Goal: Task Accomplishment & Management: Manage account settings

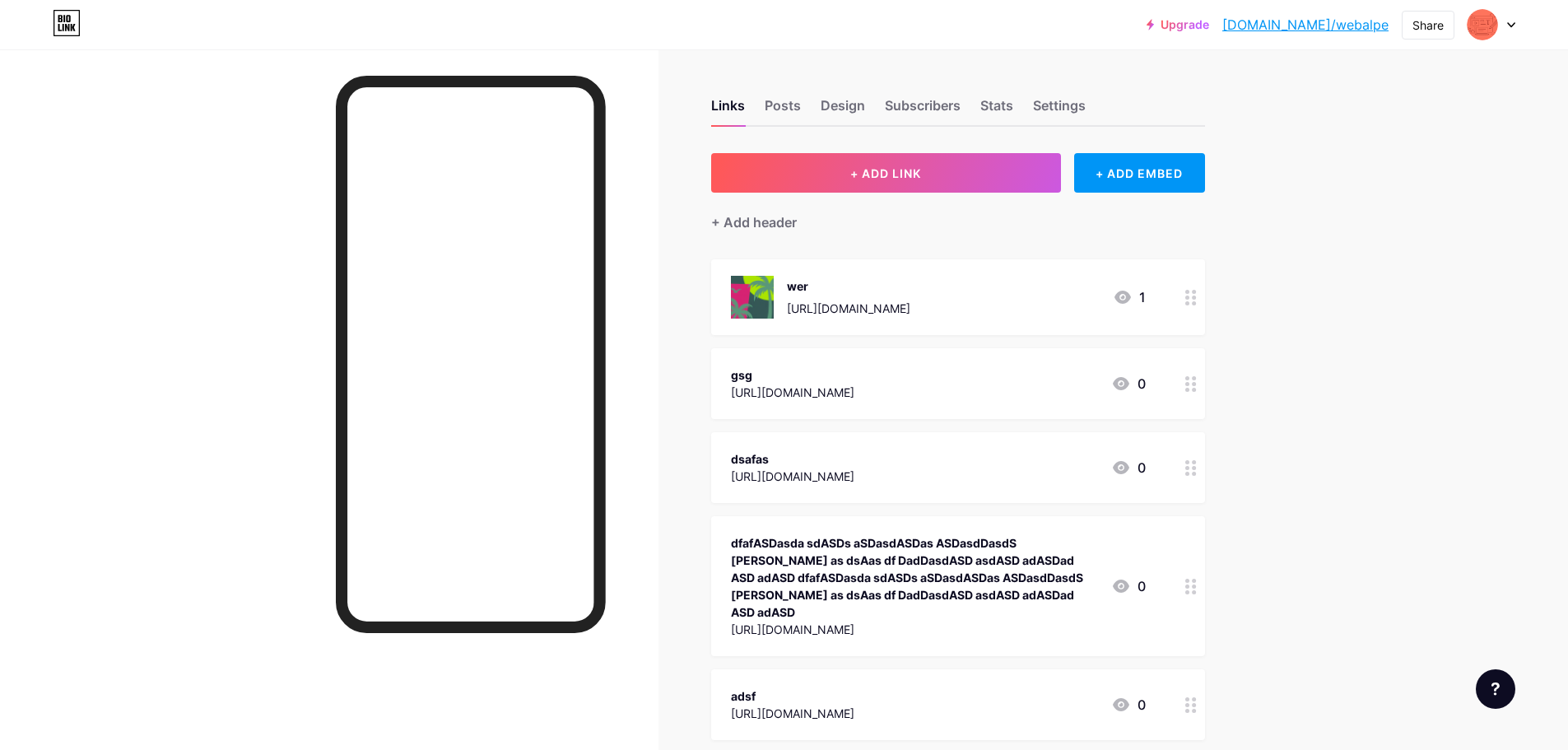
click at [1515, 30] on div "Upgrade [DOMAIN_NAME]/webalp... [DOMAIN_NAME]/webalpe Share Switch accounts ert…" at bounding box center [784, 25] width 1568 height 30
click at [1510, 24] on icon at bounding box center [1511, 25] width 9 height 6
click at [1384, 229] on li "Logout" at bounding box center [1412, 231] width 204 height 44
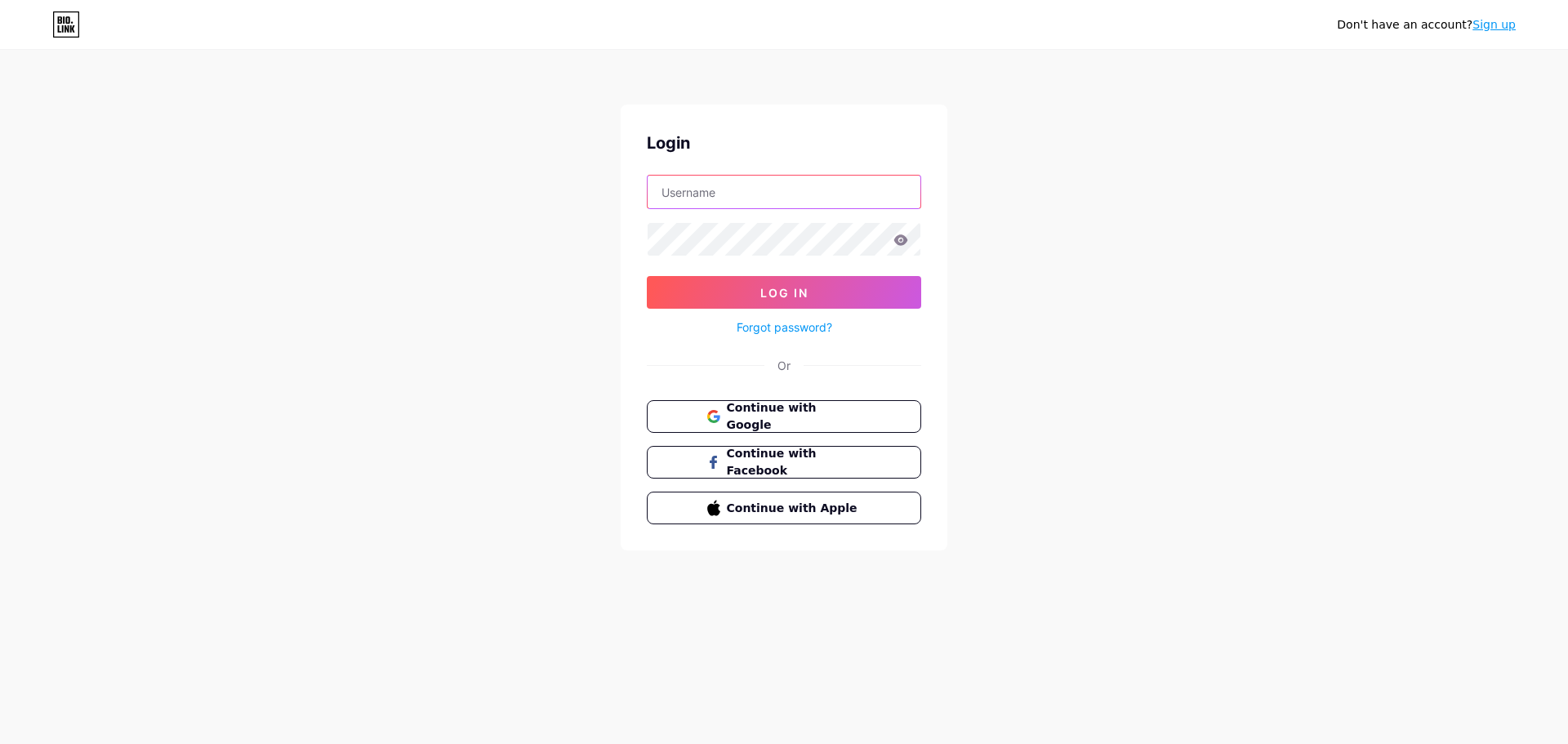
type input "[EMAIL_ADDRESS][DOMAIN_NAME]"
click at [1163, 189] on div "Don't have an account? Sign up Login [EMAIL_ADDRESS][DOMAIN_NAME] Log In Forgot…" at bounding box center [784, 301] width 1568 height 602
click at [1498, 21] on link "Sign up" at bounding box center [1493, 24] width 43 height 13
